Goal: Transaction & Acquisition: Book appointment/travel/reservation

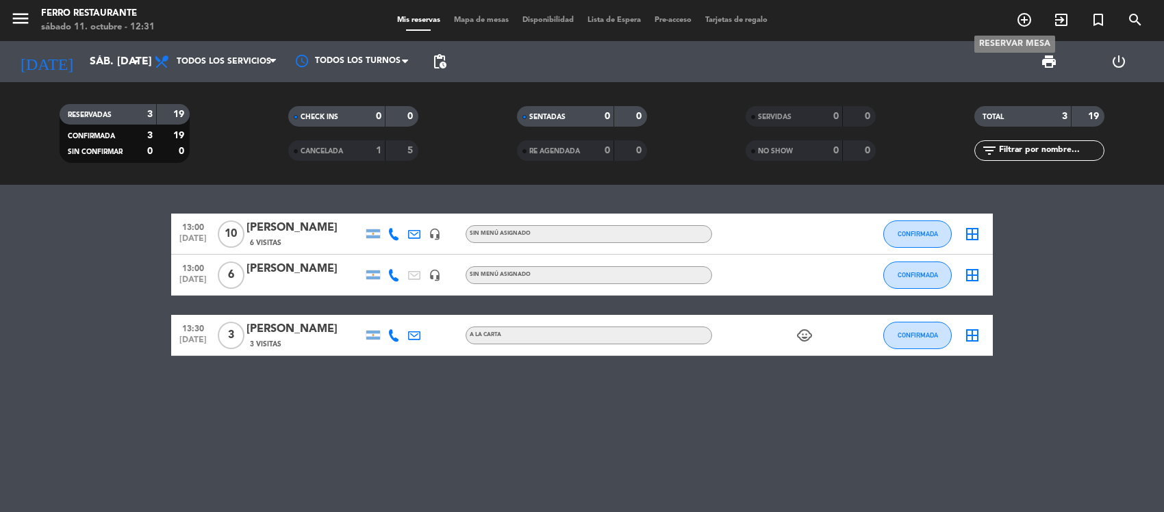
click at [1022, 21] on icon "add_circle_outline" at bounding box center [1024, 20] width 16 height 16
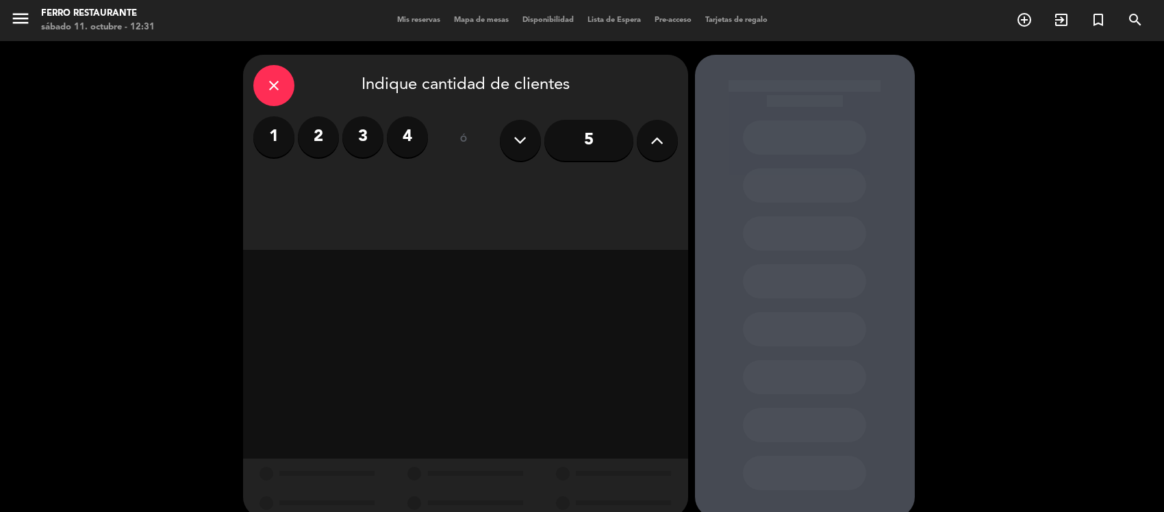
click at [421, 136] on label "4" at bounding box center [407, 136] width 41 height 41
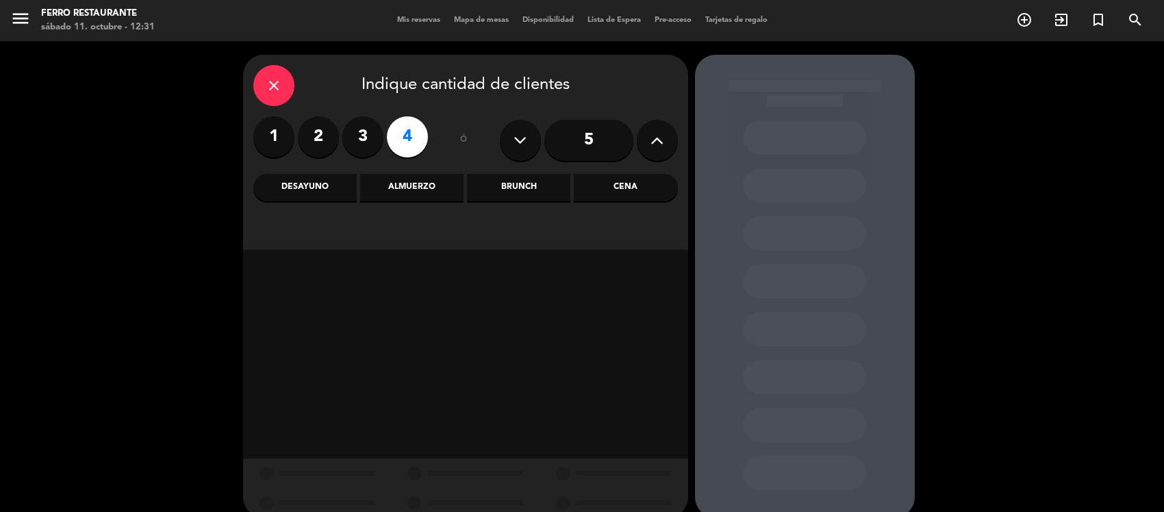
click at [409, 196] on div "Almuerzo" at bounding box center [411, 187] width 103 height 27
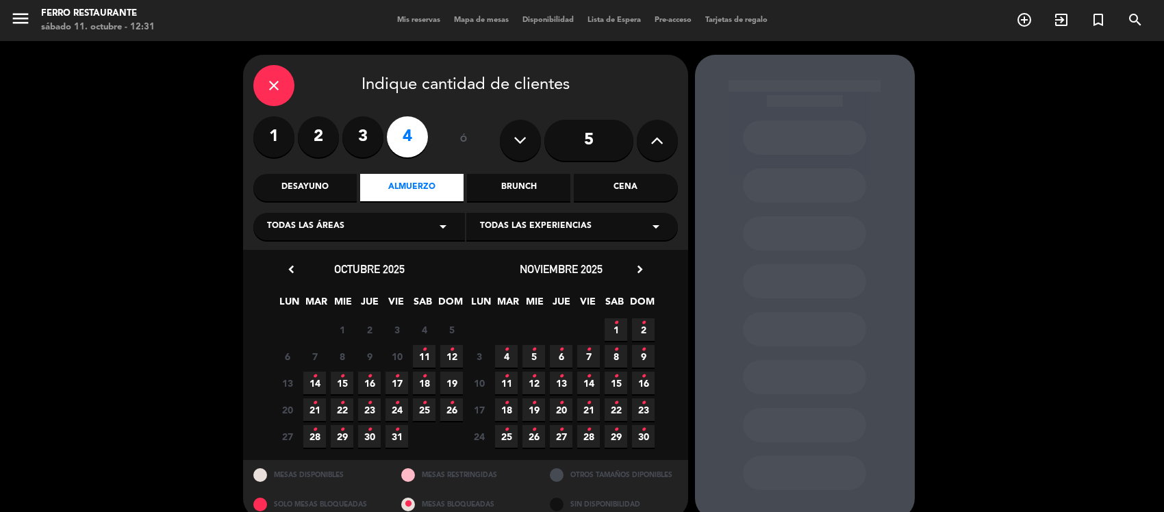
click at [426, 368] on span "11 •" at bounding box center [424, 356] width 23 height 23
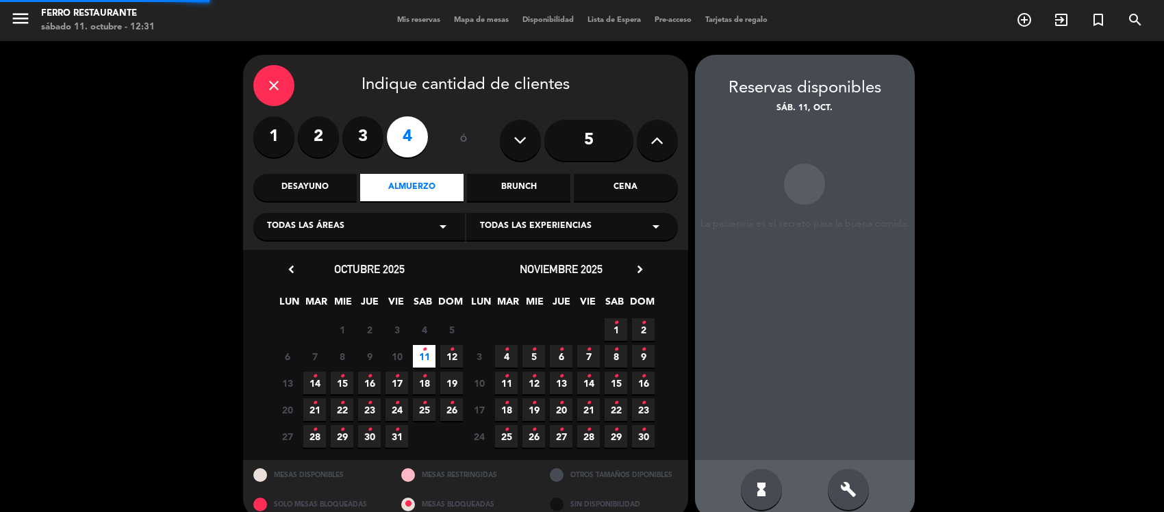
scroll to position [29, 0]
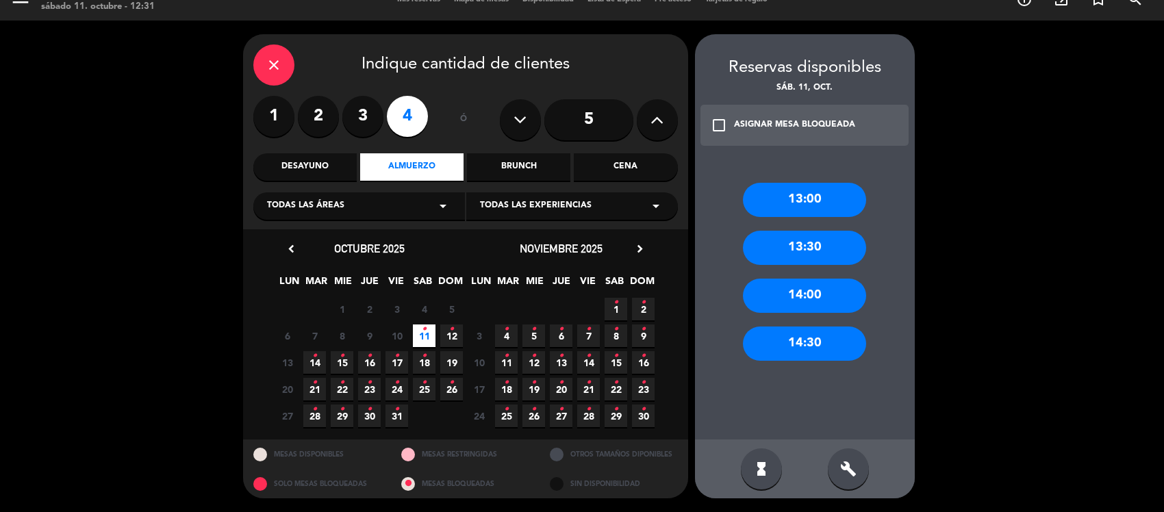
click at [822, 196] on div "13:00" at bounding box center [804, 200] width 123 height 34
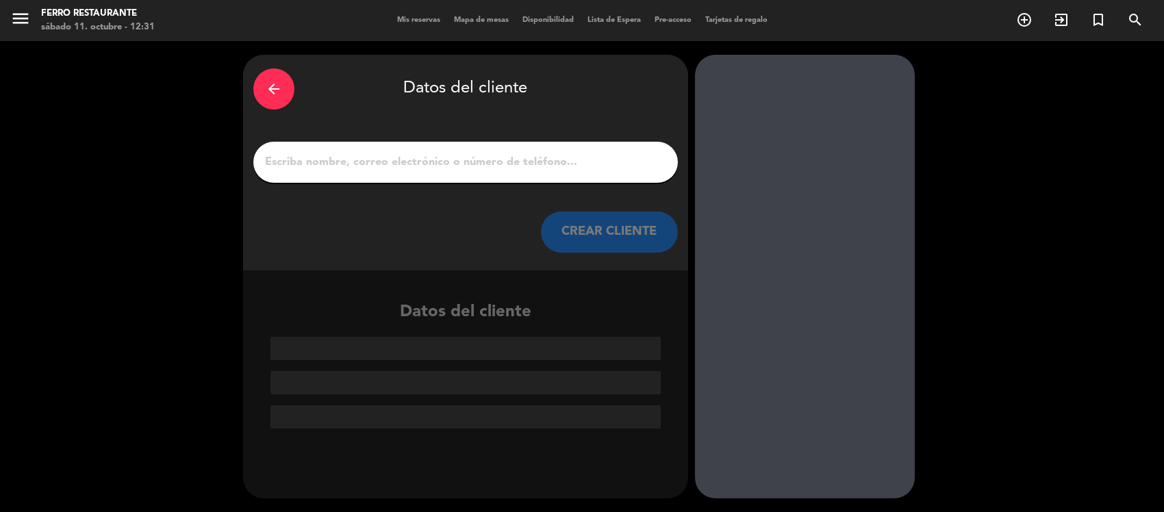
click at [407, 170] on input "1" at bounding box center [466, 162] width 404 height 19
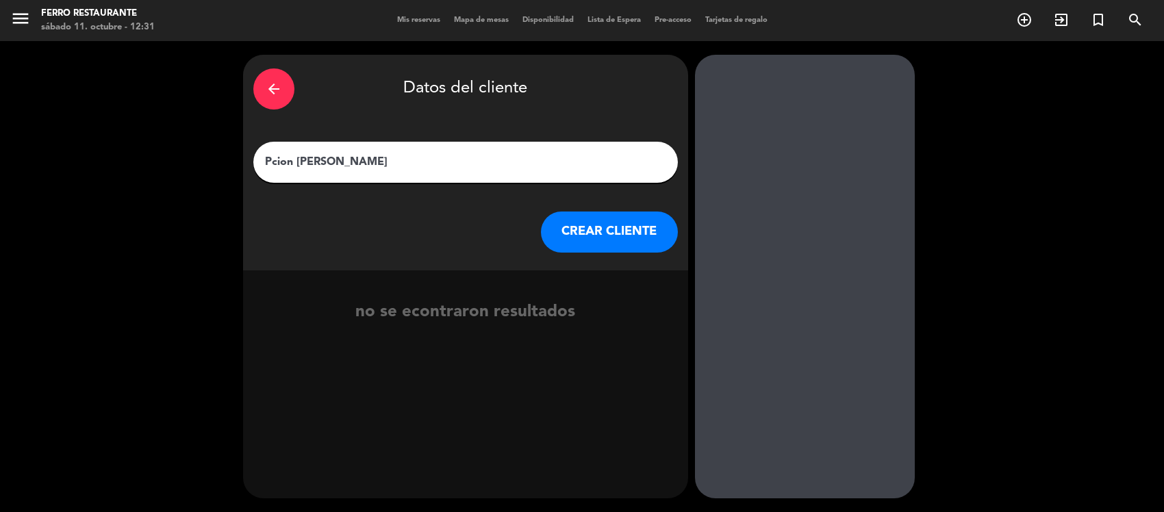
type input "Pcion [PERSON_NAME]"
click at [672, 245] on button "CREAR CLIENTE" at bounding box center [609, 232] width 137 height 41
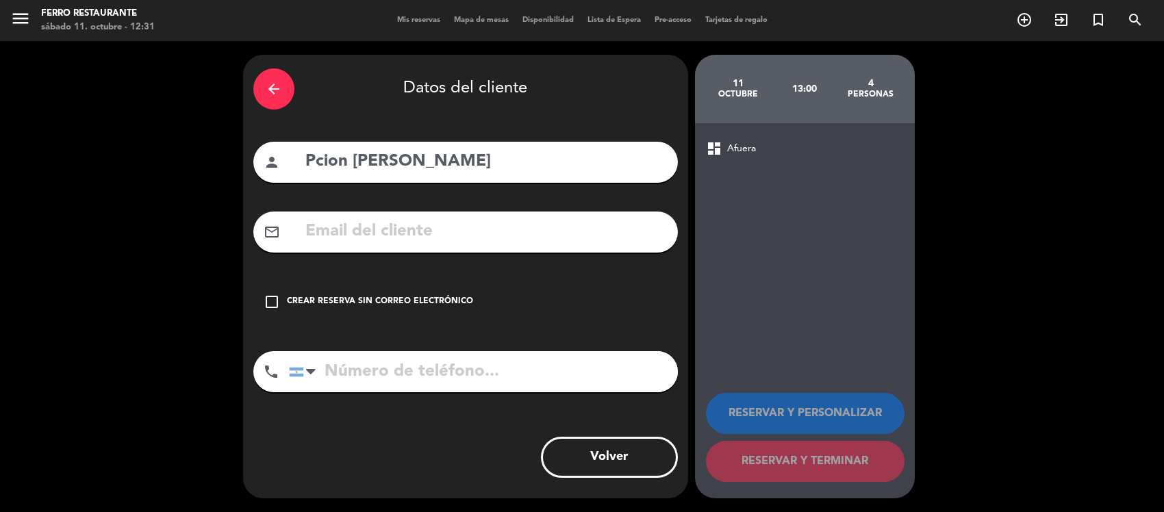
click at [435, 392] on input "tel" at bounding box center [483, 371] width 389 height 41
click at [347, 173] on input "Pcion [PERSON_NAME]" at bounding box center [486, 162] width 364 height 28
type input "[PERSON_NAME]"
click at [405, 392] on input "tel" at bounding box center [483, 371] width 389 height 41
click at [337, 246] on input "text" at bounding box center [486, 232] width 364 height 28
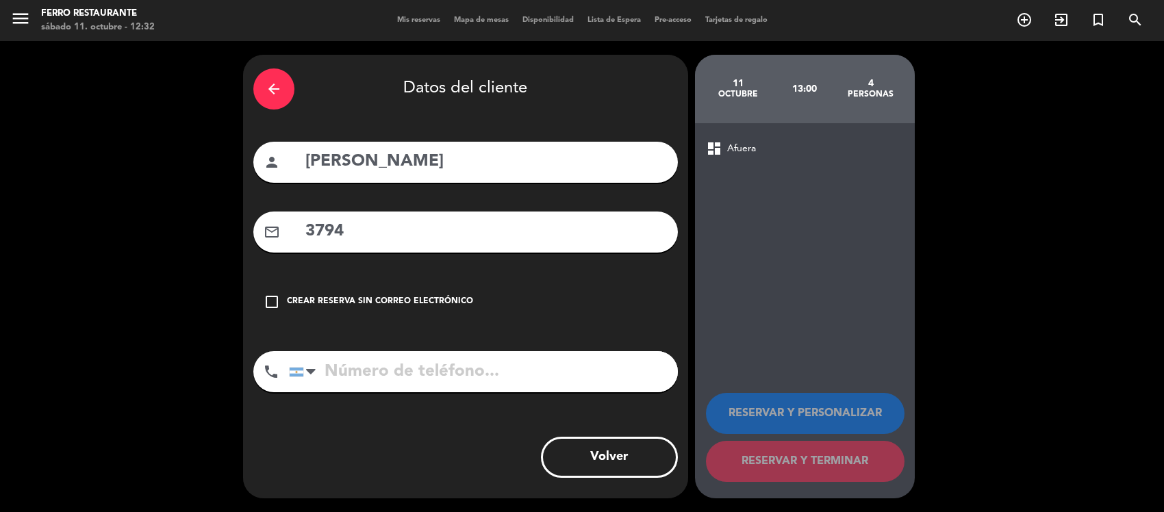
type input "3794"
click at [505, 391] on input "tel" at bounding box center [483, 371] width 389 height 41
type input "3794256390"
click at [271, 310] on icon "check_box_outline_blank" at bounding box center [272, 302] width 16 height 16
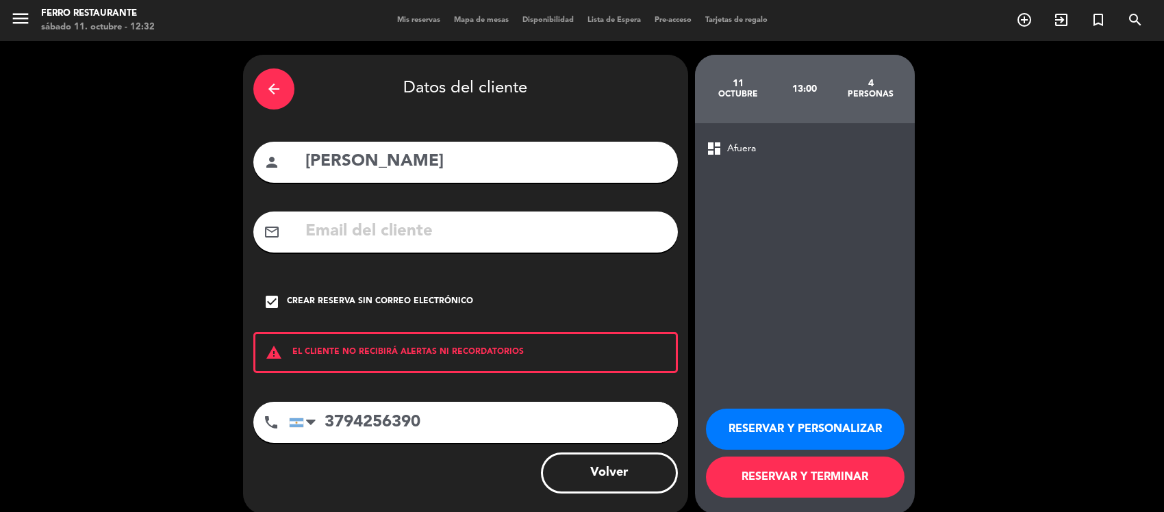
click at [784, 495] on button "RESERVAR Y TERMINAR" at bounding box center [805, 477] width 199 height 41
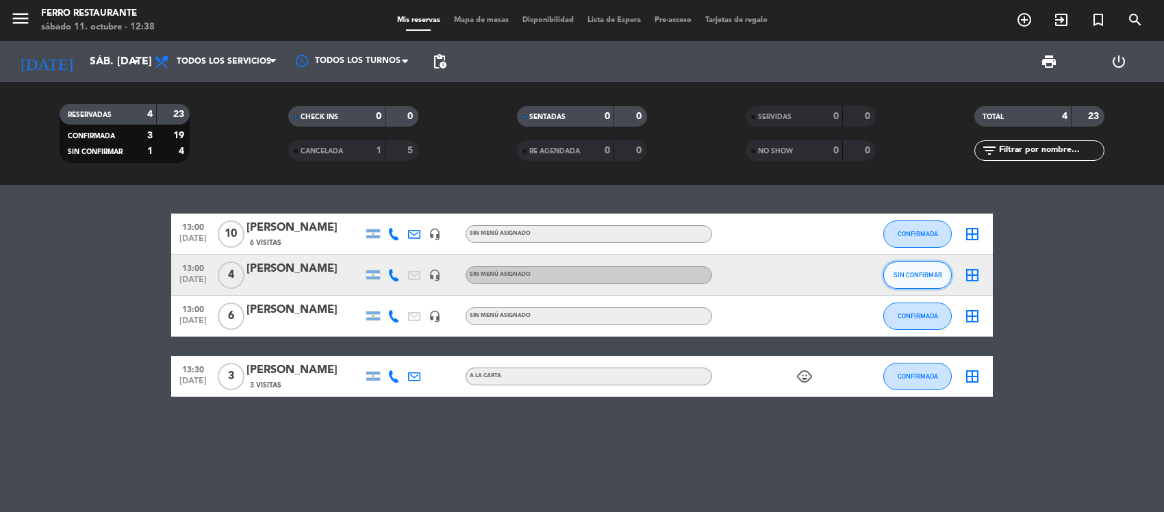
click at [941, 288] on button "SIN CONFIRMAR" at bounding box center [917, 275] width 68 height 27
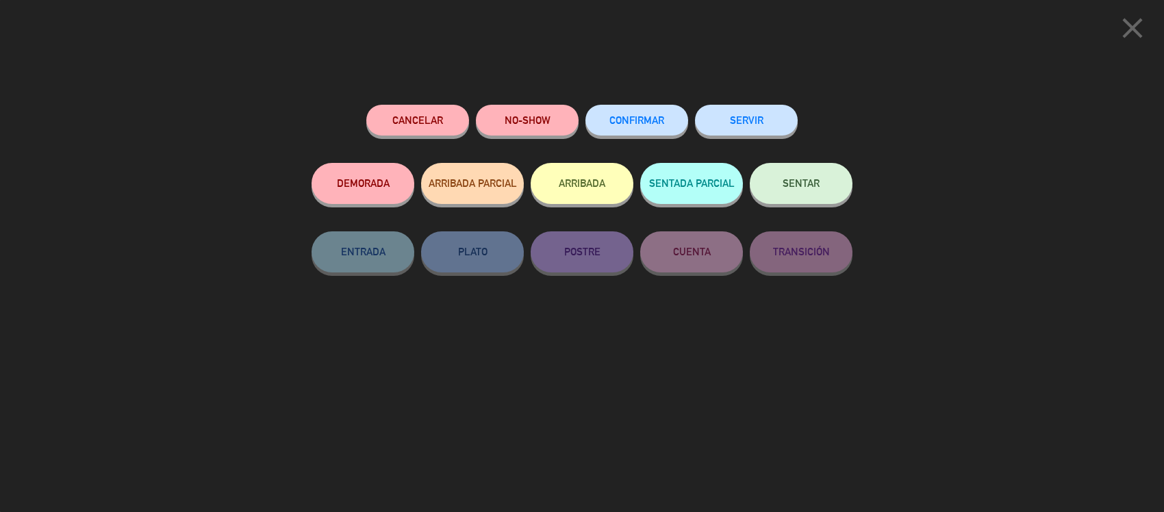
click at [820, 188] on span "SENTAR" at bounding box center [801, 183] width 37 height 12
